Goal: Communication & Community: Ask a question

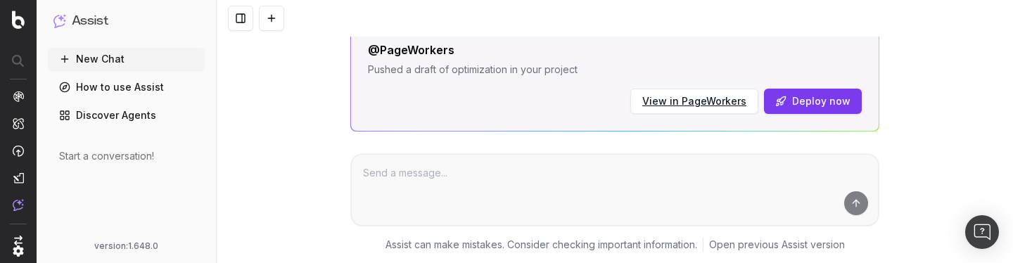
scroll to position [957, 0]
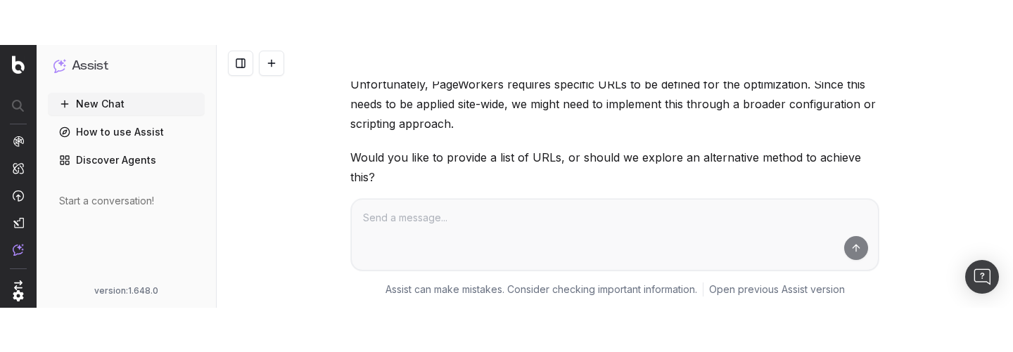
scroll to position [841, 0]
